Goal: Task Accomplishment & Management: Manage account settings

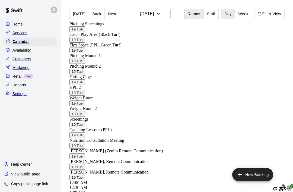
scroll to position [321, 117]
click at [281, 186] on icon "Recurring event" at bounding box center [283, 188] width 4 height 4
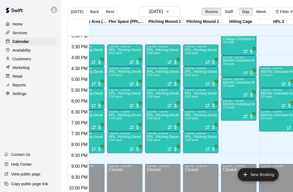
scroll to position [0, 57]
click at [247, 93] on icon "Recurring event" at bounding box center [245, 94] width 4 height 4
click at [251, 110] on img "edit" at bounding box center [249, 111] width 6 height 6
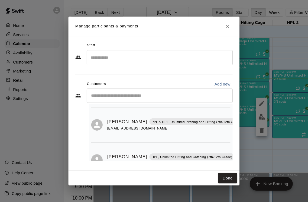
scroll to position [43, 0]
click at [218, 24] on icon "Close" at bounding box center [216, 24] width 5 height 5
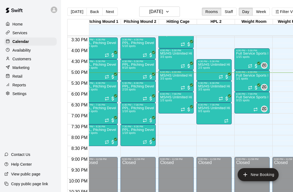
click at [186, 111] on div at bounding box center [186, 109] width 11 height 5
click at [188, 124] on img "edit" at bounding box center [186, 125] width 6 height 6
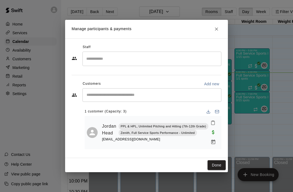
click at [219, 30] on icon "Close" at bounding box center [216, 28] width 5 height 5
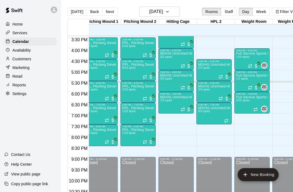
click at [206, 137] on icon "delete" at bounding box center [203, 138] width 7 height 7
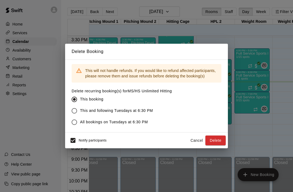
click at [217, 140] on button "Delete" at bounding box center [215, 140] width 20 height 10
